Goal: Information Seeking & Learning: Learn about a topic

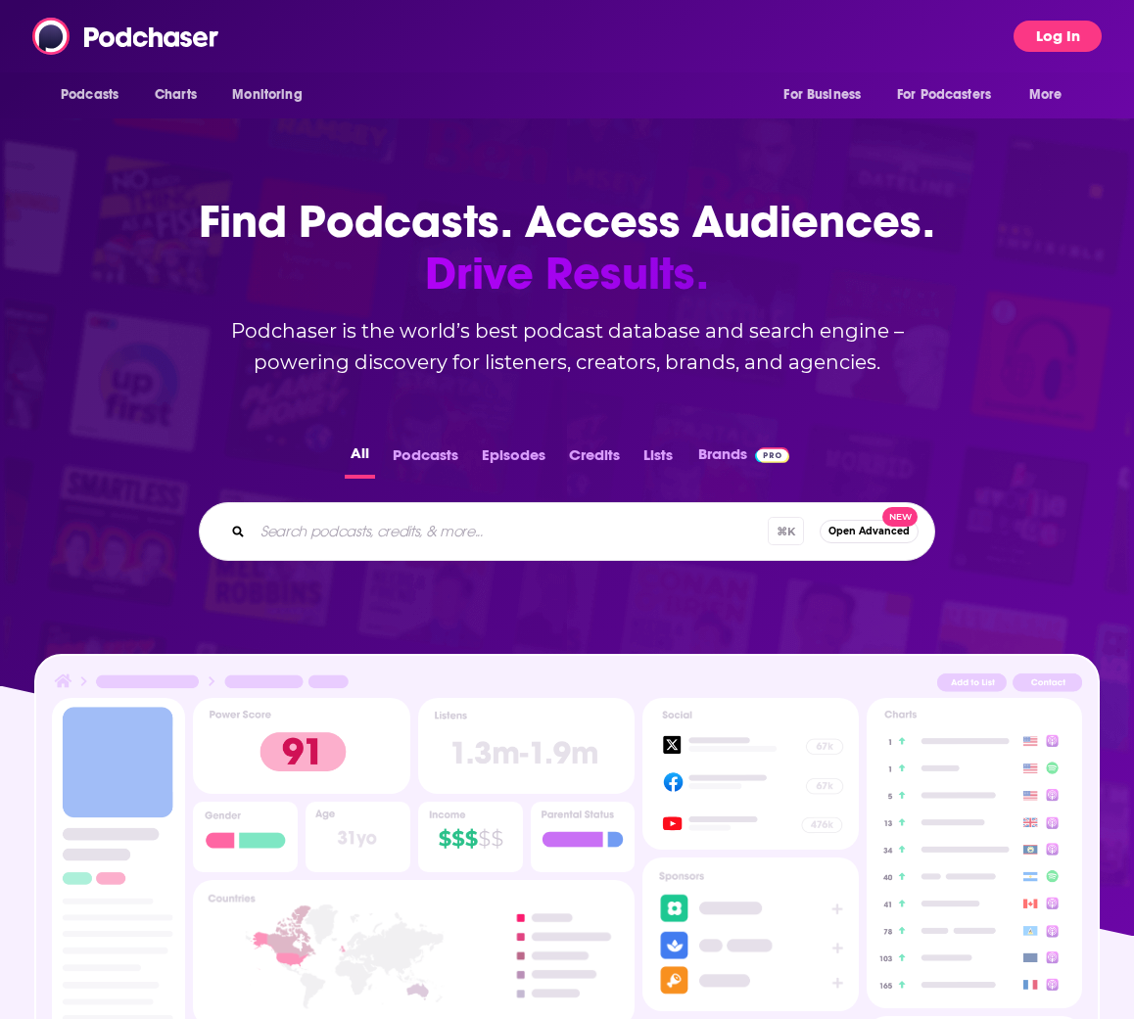
click at [1063, 25] on button "Log In" at bounding box center [1058, 36] width 88 height 31
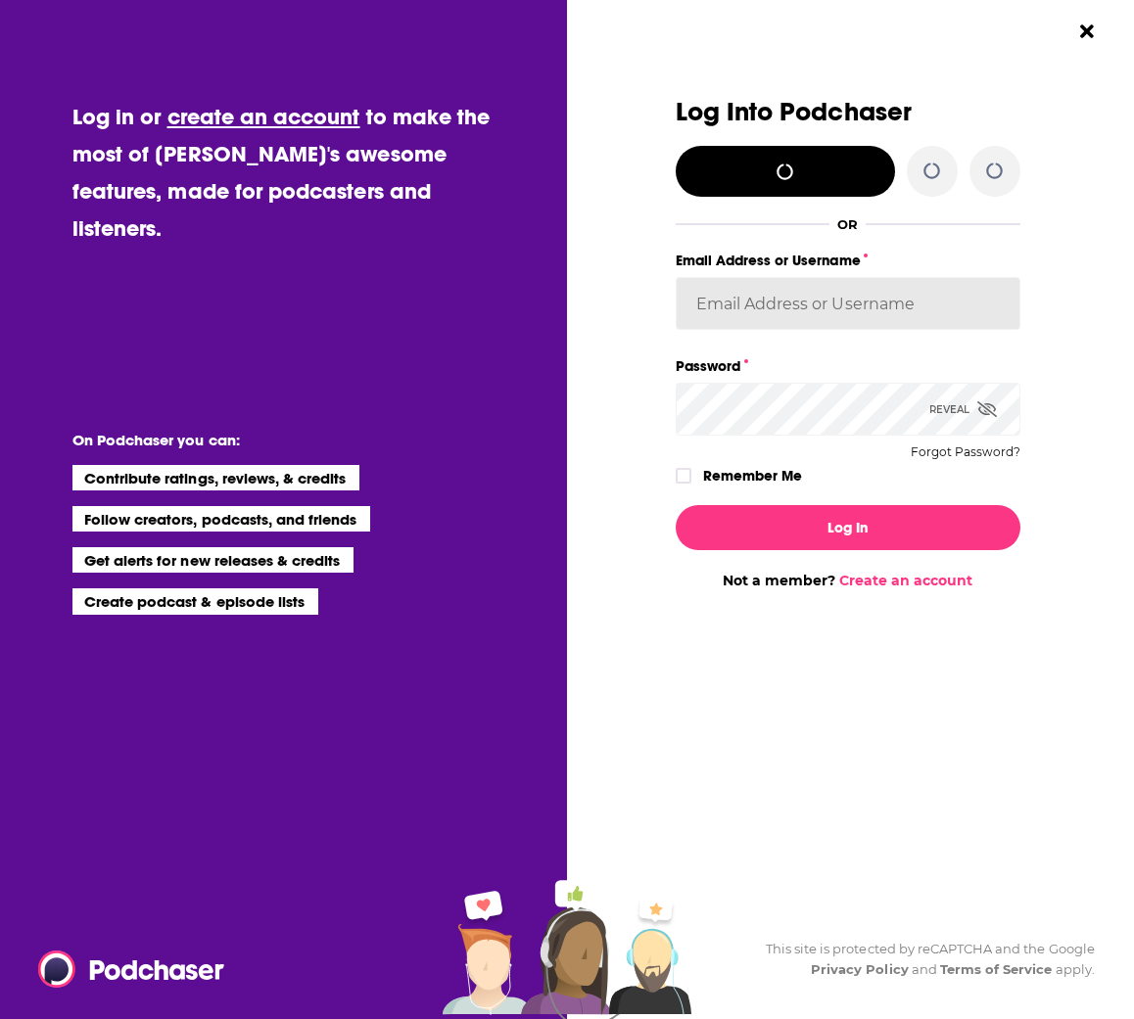
type input "EricBarnett-SupportingCast"
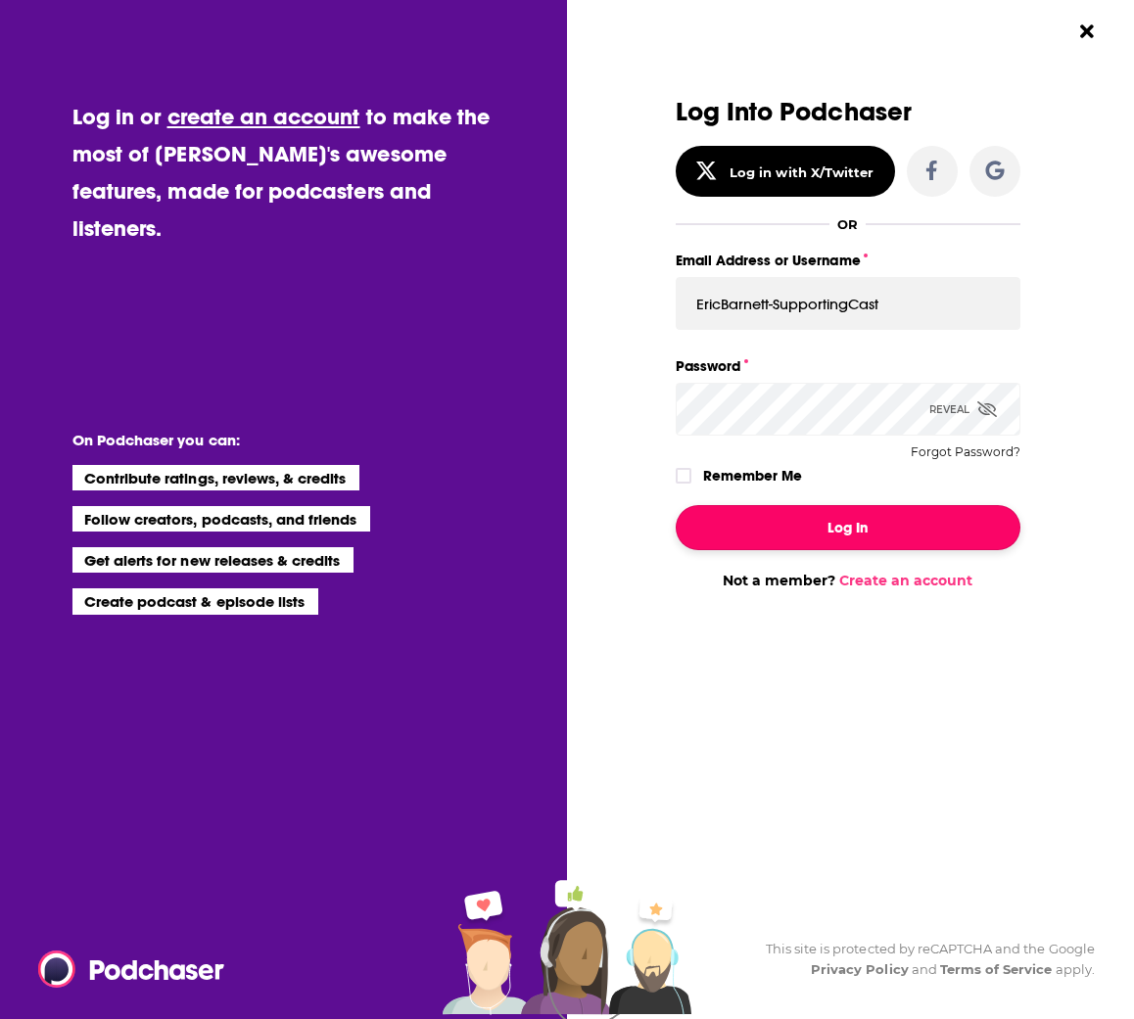
click at [818, 517] on button "Log In" at bounding box center [848, 527] width 345 height 45
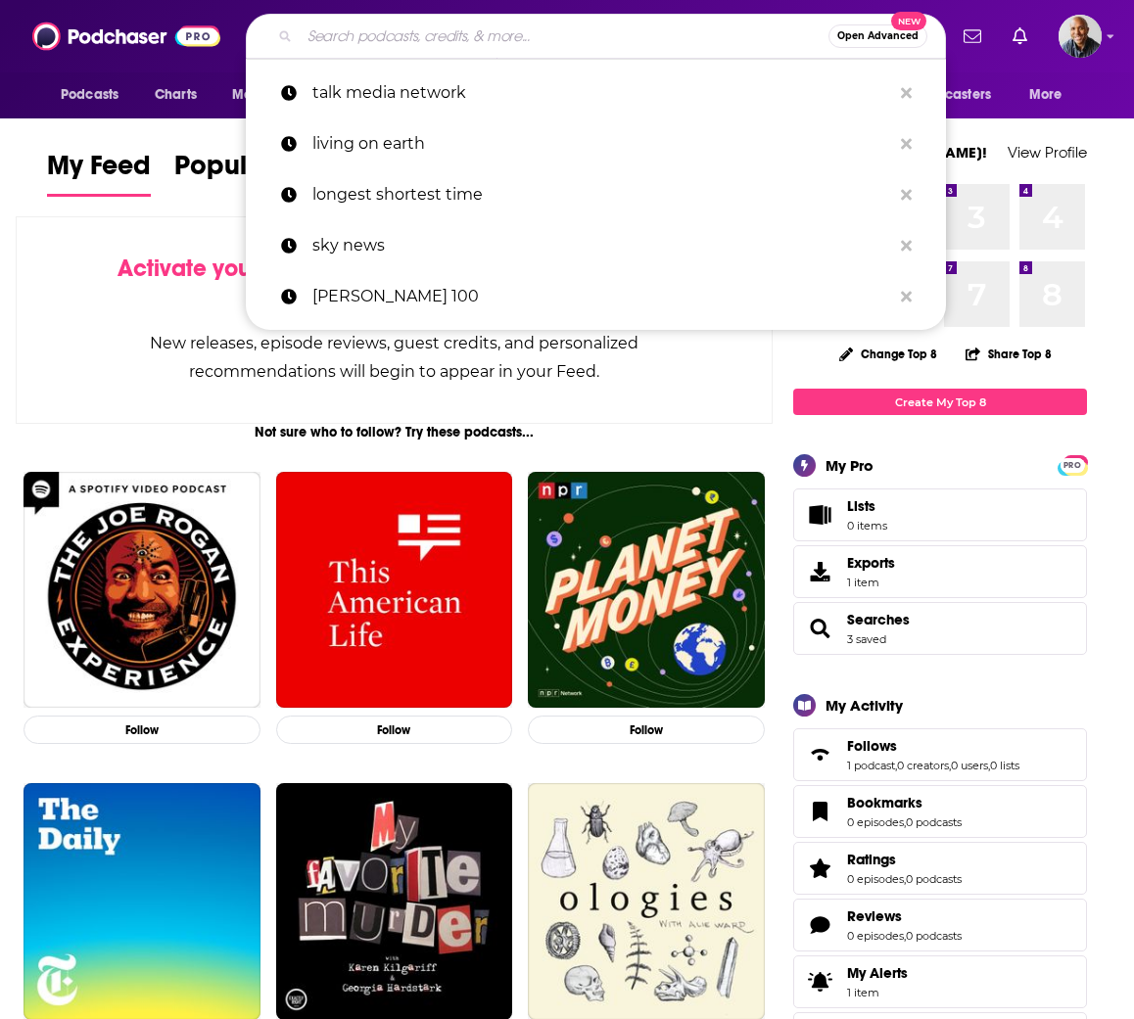
click at [570, 36] on input "Search podcasts, credits, & more..." at bounding box center [564, 36] width 529 height 31
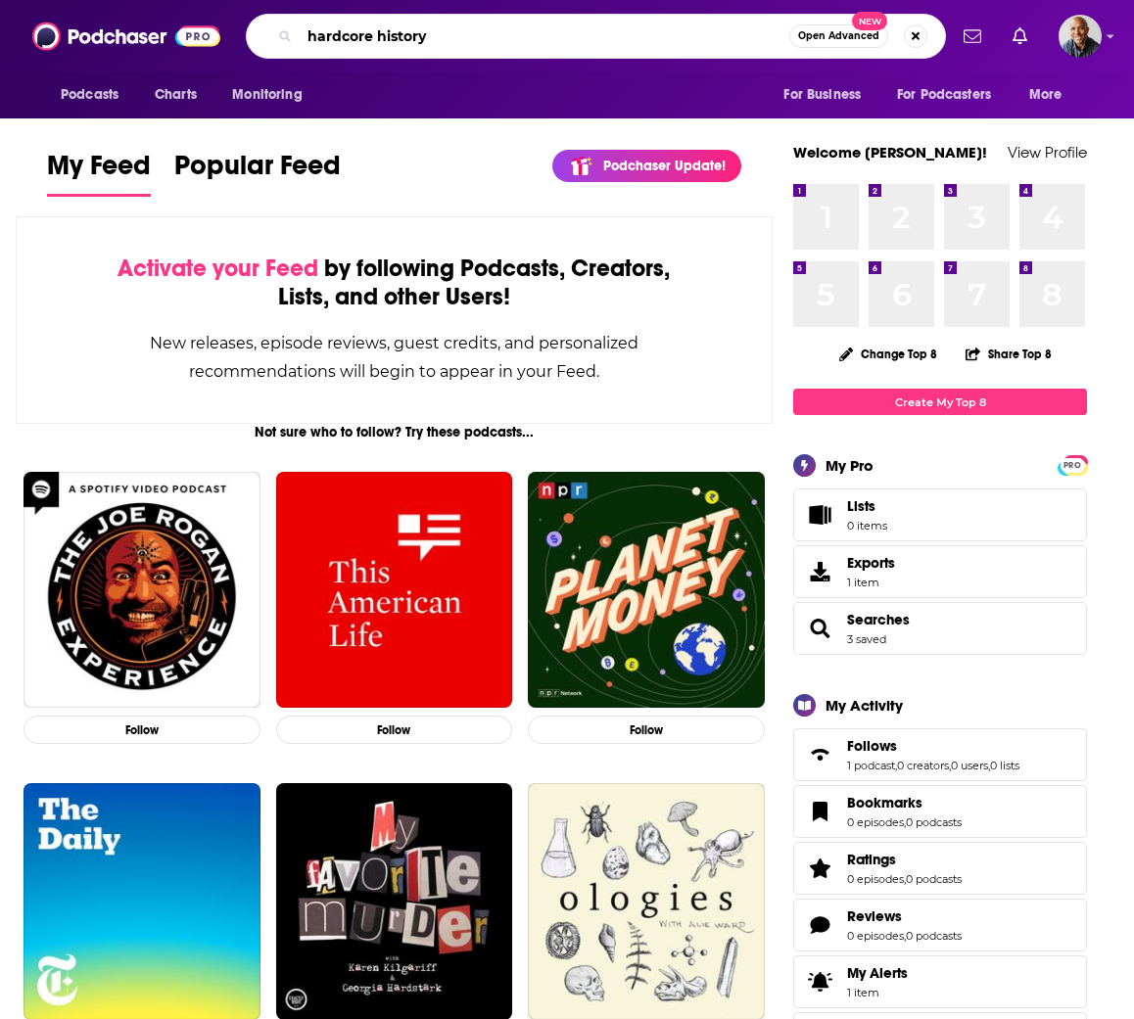
type input "hardcore history"
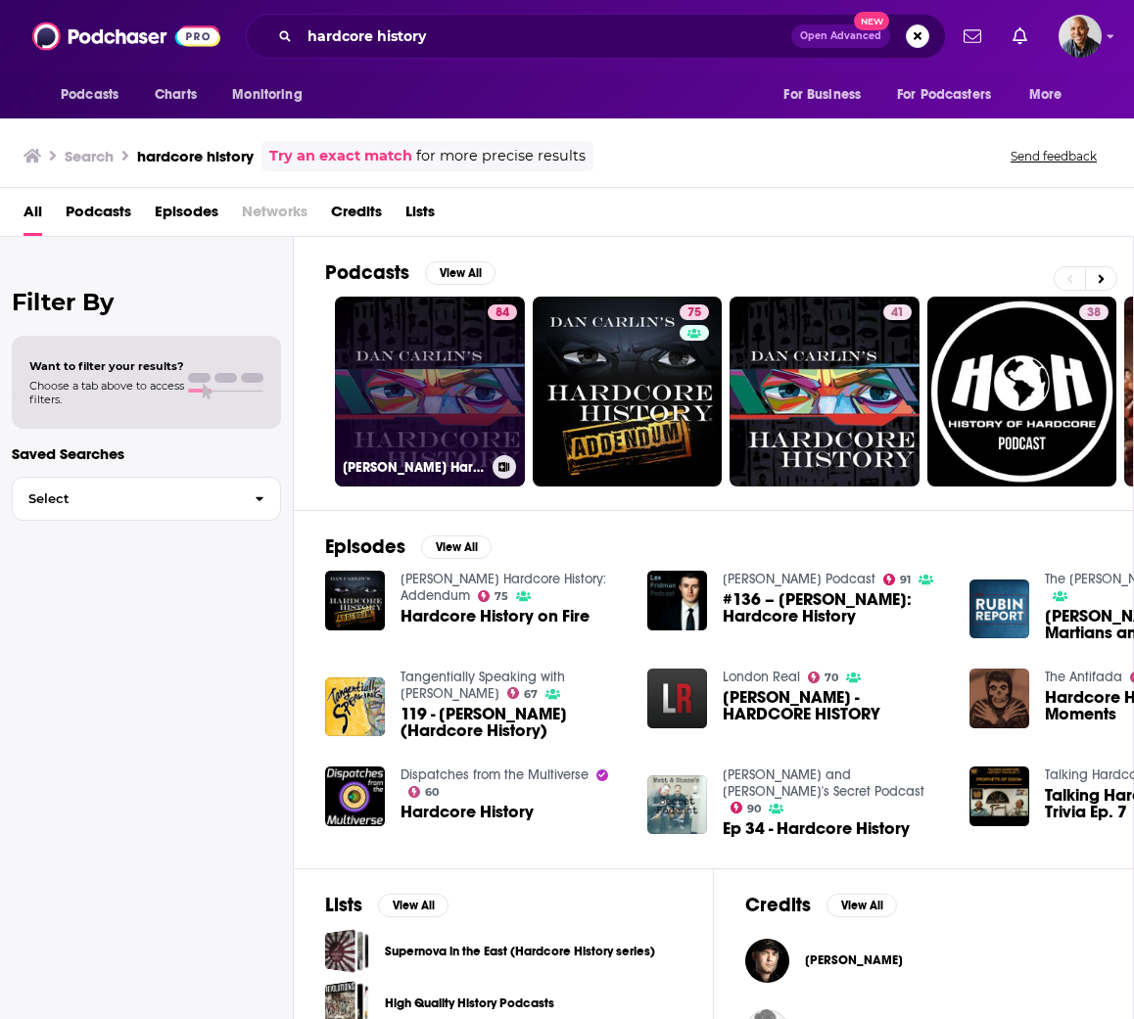
click at [469, 396] on link "84 [PERSON_NAME] Hardcore History" at bounding box center [430, 392] width 190 height 190
